Goal: Obtain resource: Obtain resource

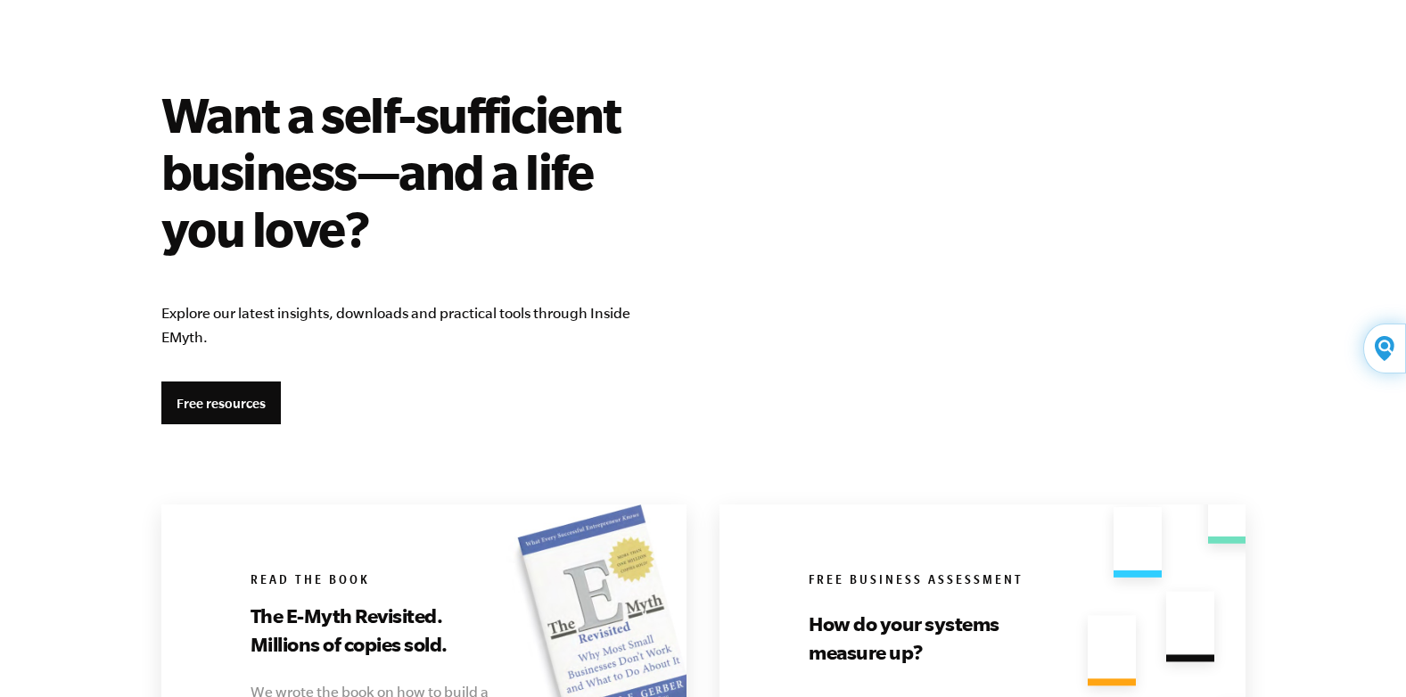
scroll to position [2942, 0]
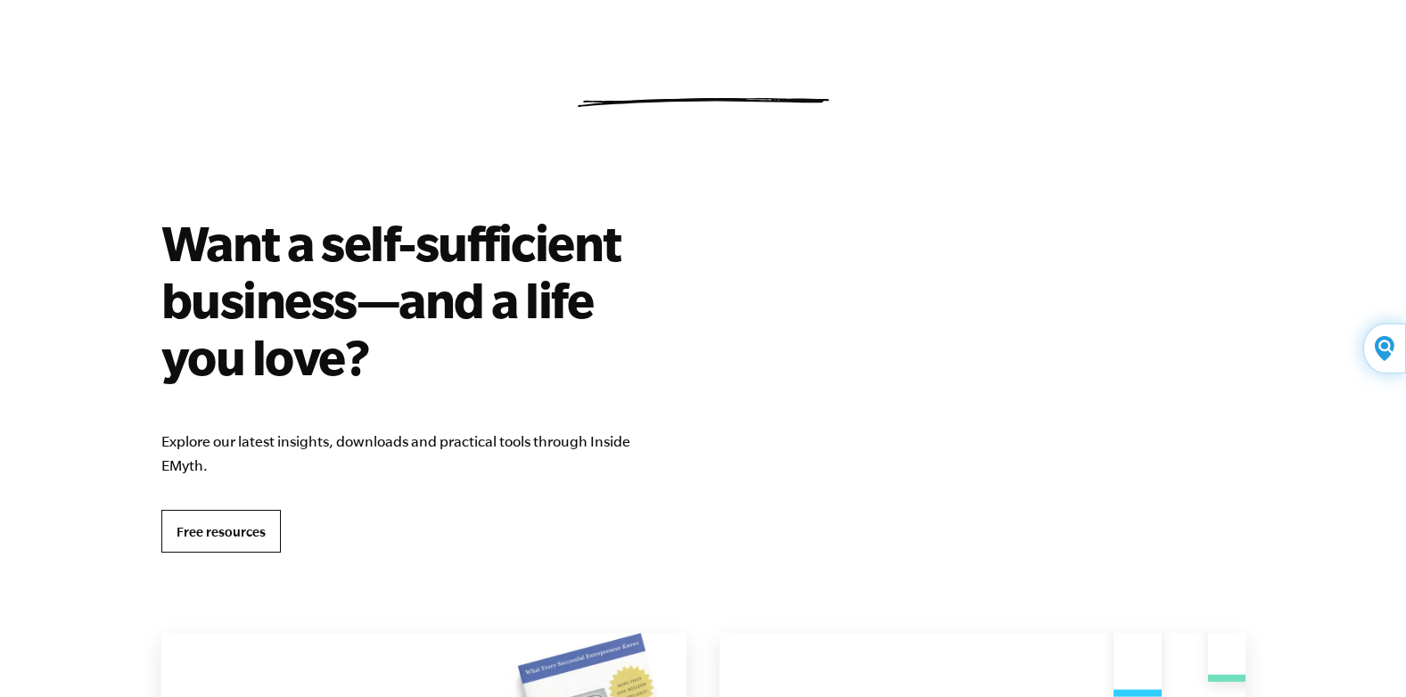
click at [207, 522] on link "Free resources" at bounding box center [220, 531] width 119 height 43
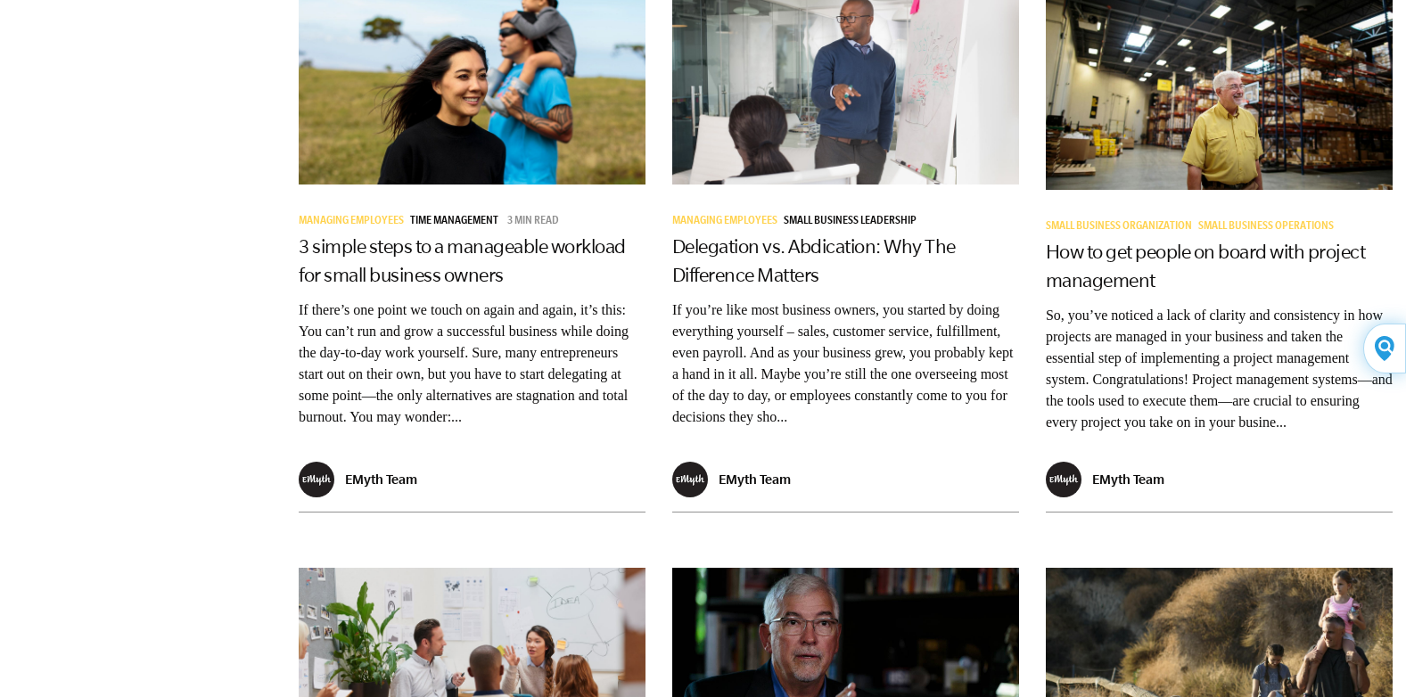
scroll to position [2229, 0]
